Goal: Transaction & Acquisition: Purchase product/service

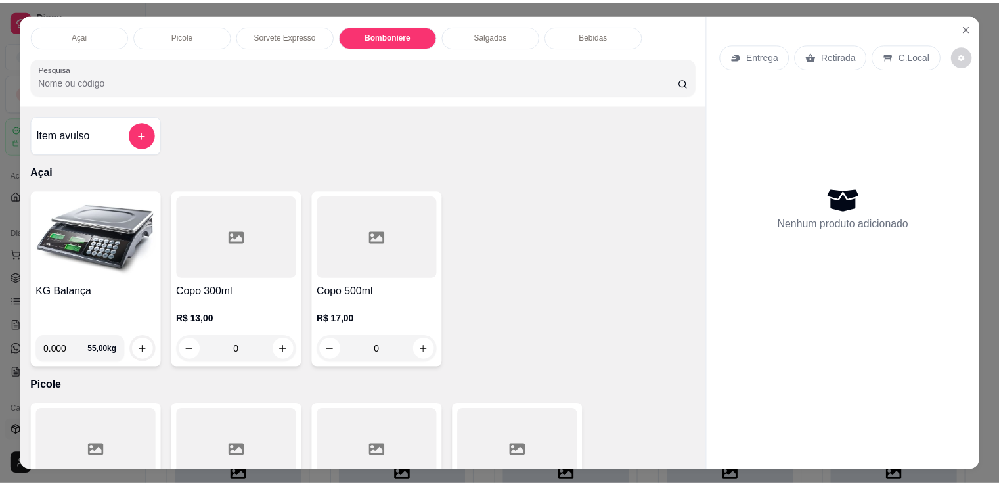
scroll to position [2064, 0]
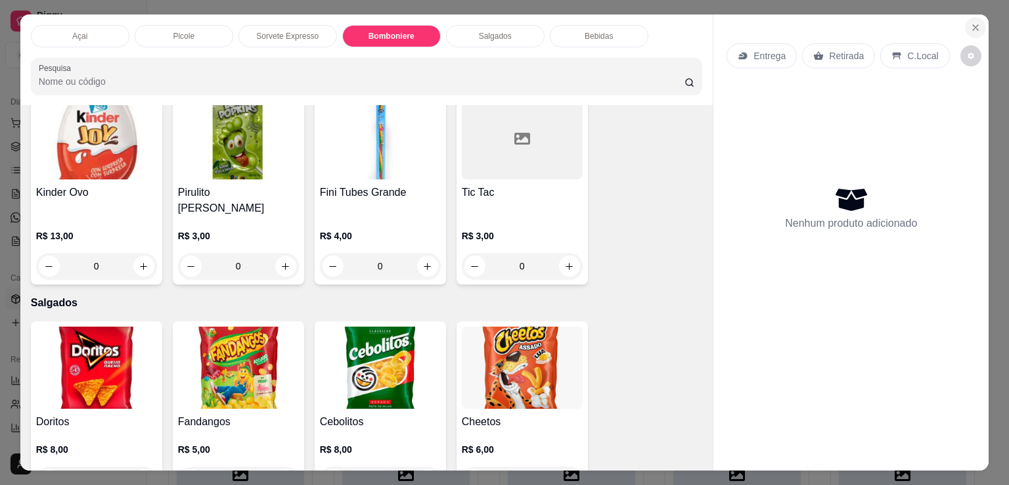
click at [970, 24] on icon "Close" at bounding box center [975, 27] width 11 height 11
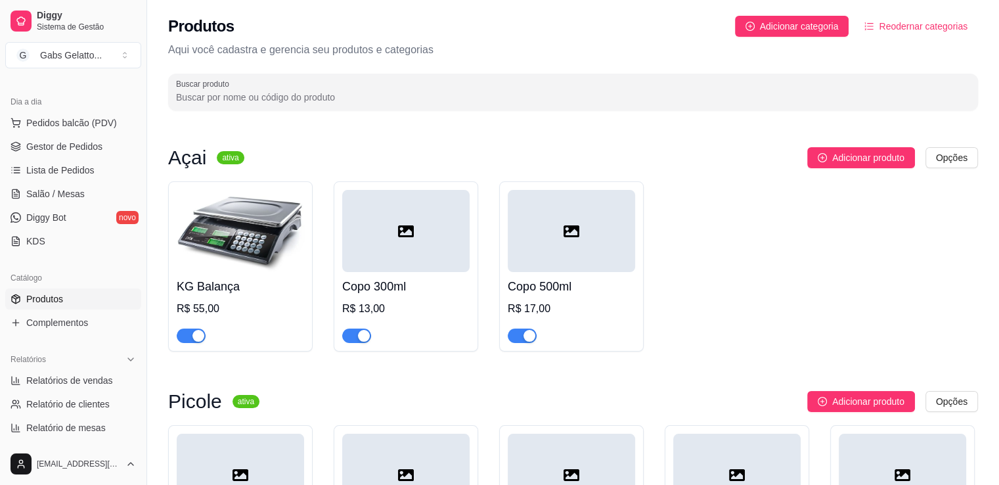
click at [259, 240] on img at bounding box center [240, 231] width 127 height 82
click at [81, 119] on span "Pedidos balcão (PDV)" at bounding box center [71, 122] width 91 height 13
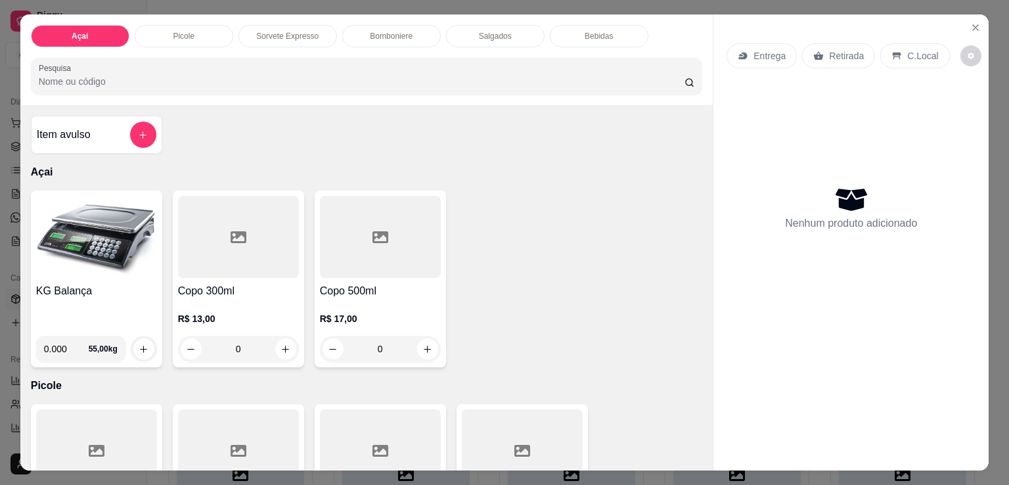
click at [108, 233] on img at bounding box center [96, 237] width 121 height 82
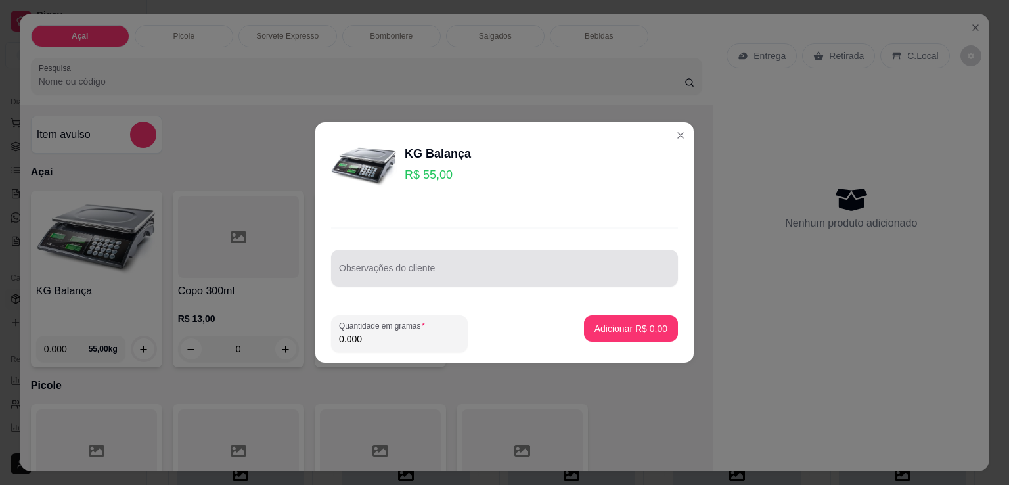
click at [515, 277] on input "Observações do cliente" at bounding box center [504, 273] width 331 height 13
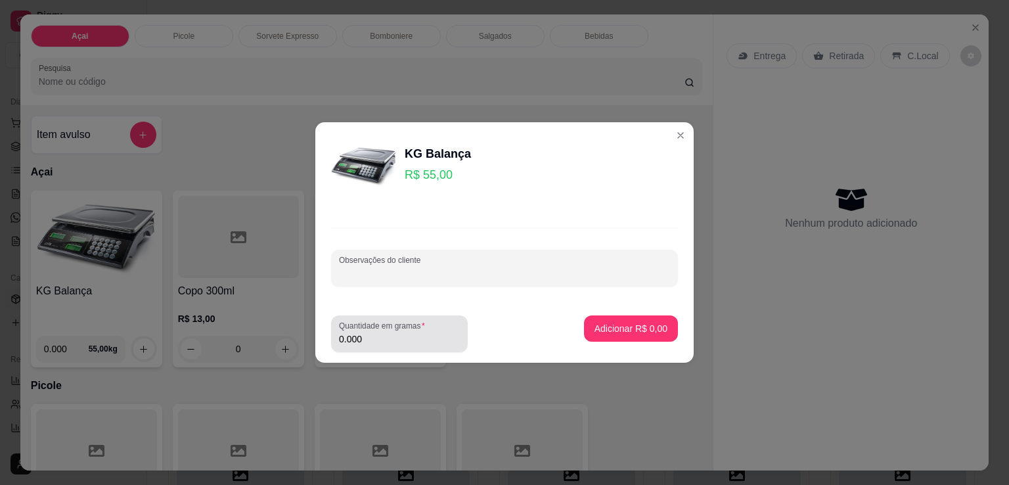
click at [372, 328] on label "Quantidade em gramas" at bounding box center [384, 325] width 91 height 11
click at [372, 332] on input "0.000" at bounding box center [399, 338] width 121 height 13
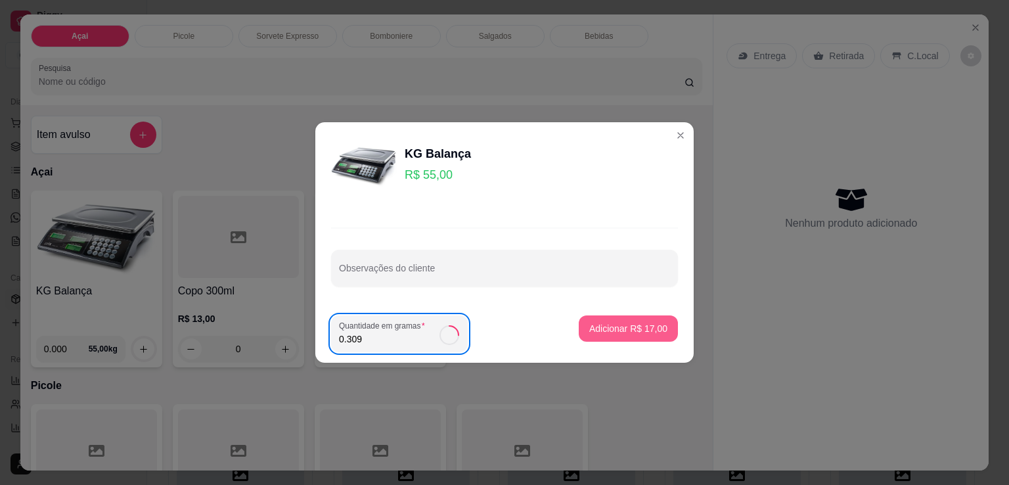
type input "0.309"
click at [598, 322] on p "Adicionar R$ 17,00" at bounding box center [628, 328] width 78 height 13
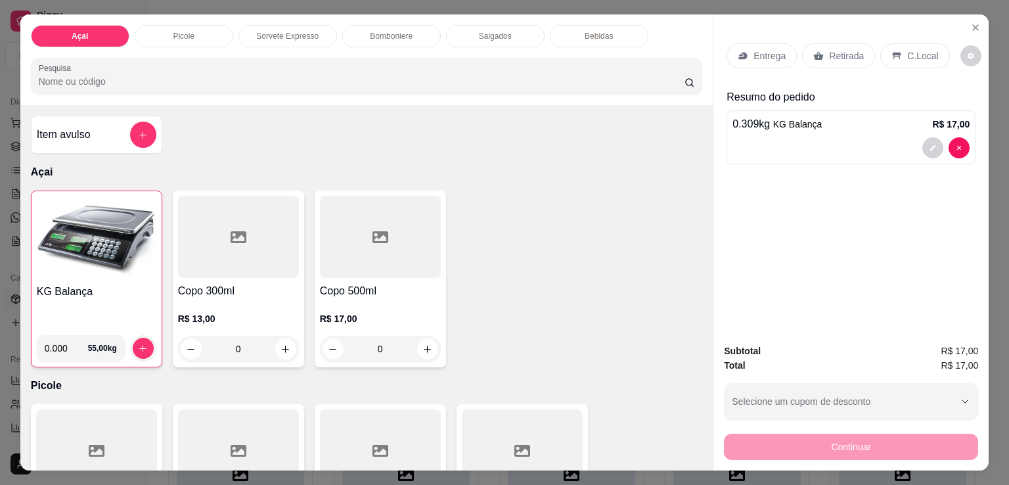
click at [914, 57] on div "C.Local" at bounding box center [914, 55] width 69 height 25
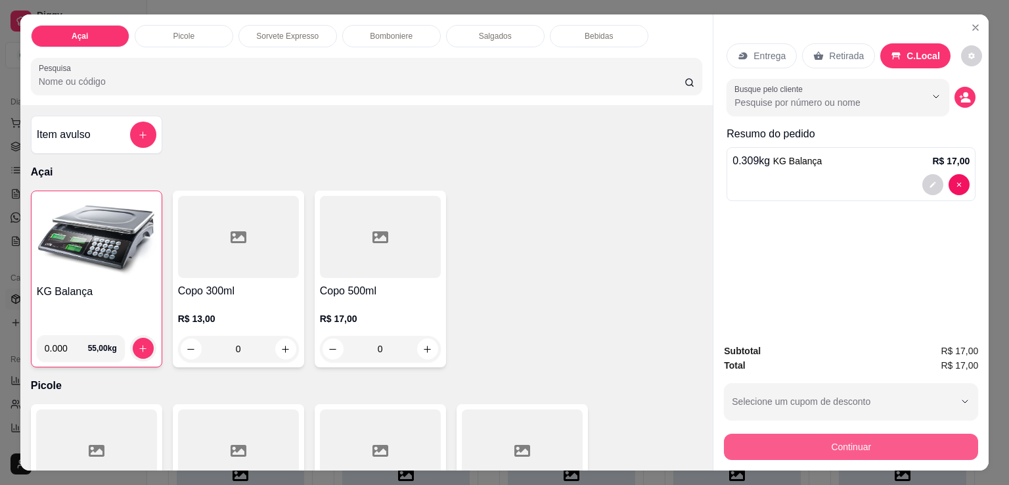
click at [821, 438] on button "Continuar" at bounding box center [851, 446] width 254 height 26
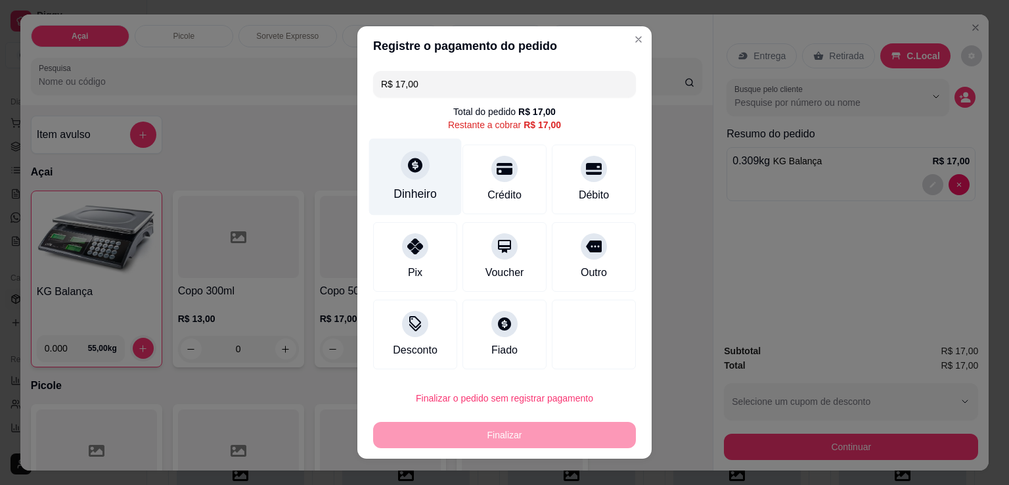
click at [414, 166] on icon at bounding box center [415, 165] width 14 height 14
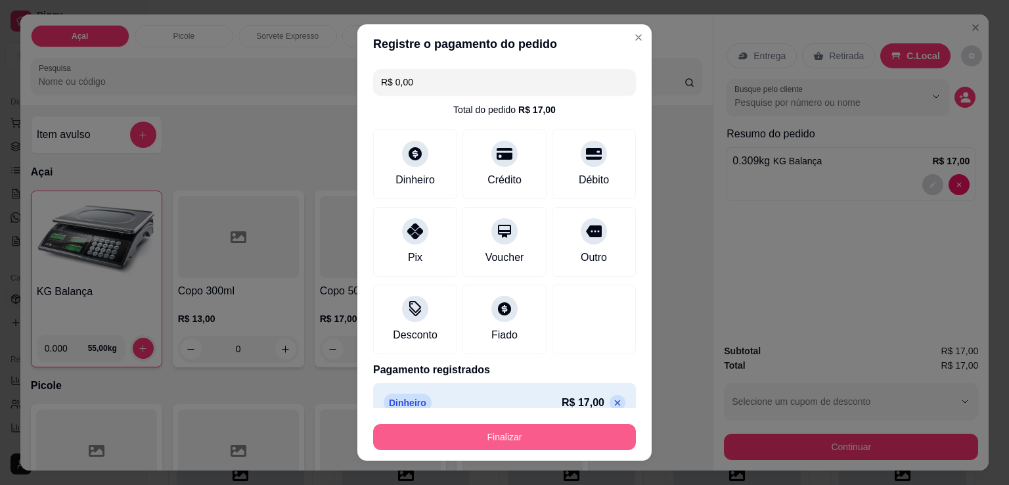
click at [523, 433] on button "Finalizar" at bounding box center [504, 437] width 263 height 26
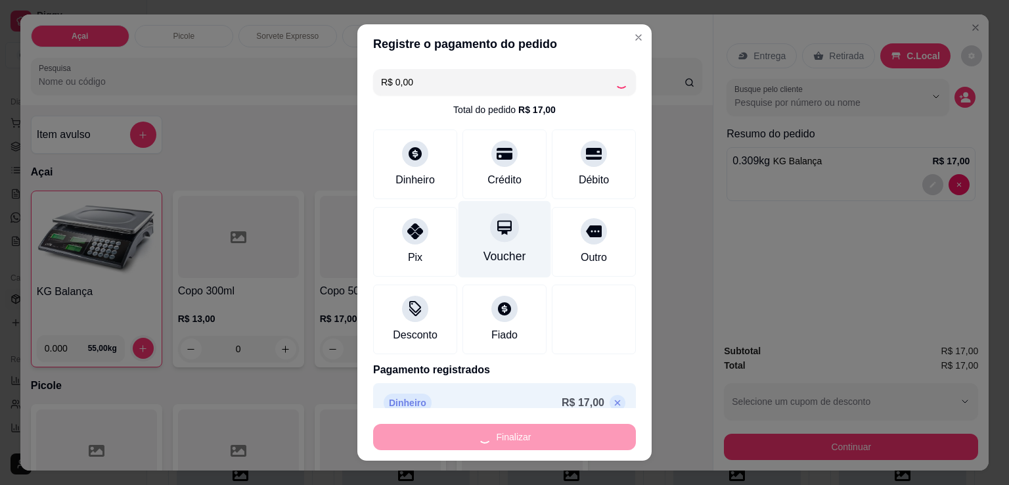
type input "-R$ 17,00"
